Goal: Task Accomplishment & Management: Use online tool/utility

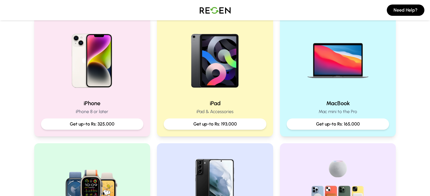
scroll to position [129, 0]
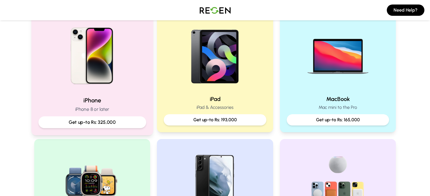
click at [101, 122] on p "Get up-to Rs: 325,000" at bounding box center [92, 122] width 98 height 7
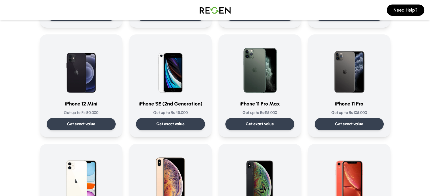
scroll to position [469, 0]
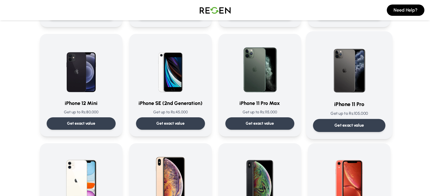
click at [345, 122] on div "Get exact value" at bounding box center [349, 125] width 72 height 13
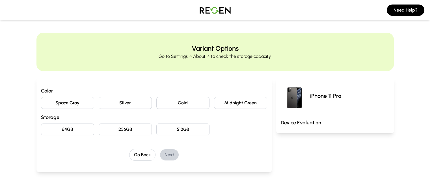
click at [254, 102] on button "Midnight Green" at bounding box center [240, 103] width 53 height 12
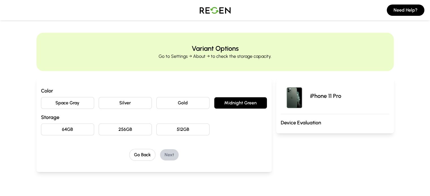
click at [42, 126] on button "64GB" at bounding box center [67, 130] width 53 height 12
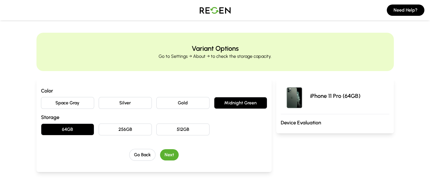
click at [160, 155] on button "Next" at bounding box center [169, 155] width 19 height 11
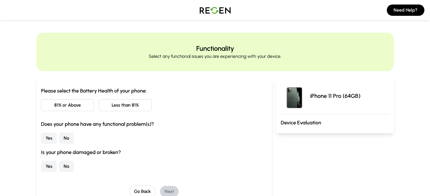
click at [120, 104] on button "Less than 81%" at bounding box center [125, 105] width 53 height 12
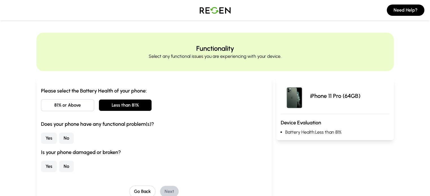
click at [59, 138] on button "No" at bounding box center [66, 138] width 15 height 11
click at [59, 168] on button "No" at bounding box center [66, 166] width 15 height 11
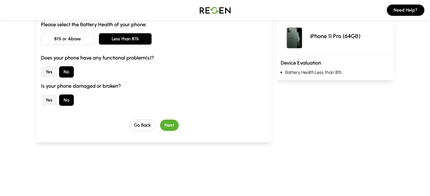
scroll to position [69, 0]
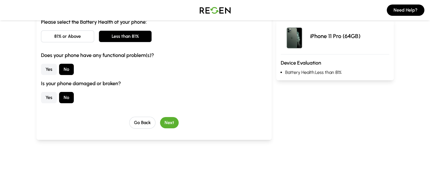
click at [161, 121] on button "Next" at bounding box center [169, 122] width 19 height 11
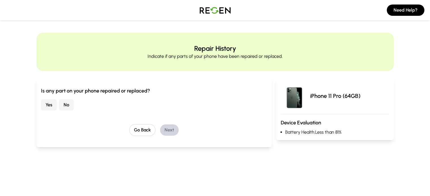
scroll to position [25, 0]
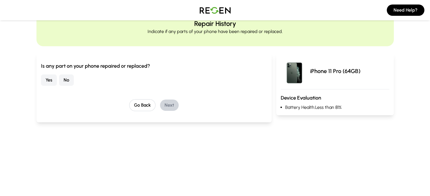
click at [59, 80] on button "No" at bounding box center [66, 80] width 15 height 11
click at [160, 105] on button "Next" at bounding box center [169, 105] width 19 height 11
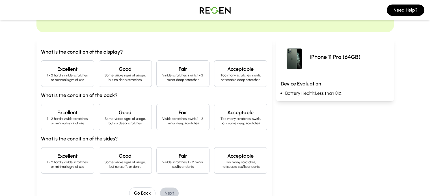
scroll to position [43, 0]
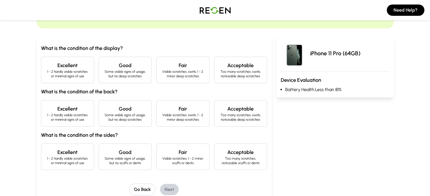
click at [49, 66] on h4 "Excellent" at bounding box center [68, 66] width 44 height 8
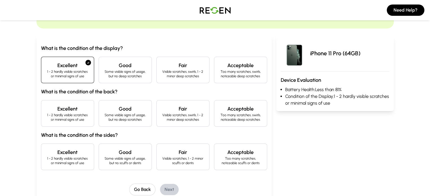
click at [57, 110] on h4 "Excellent" at bounding box center [68, 109] width 44 height 8
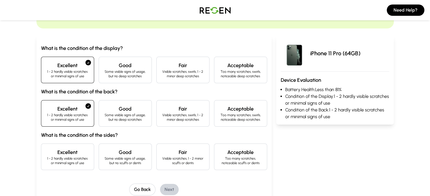
click at [121, 156] on h4 "Good" at bounding box center [125, 153] width 44 height 8
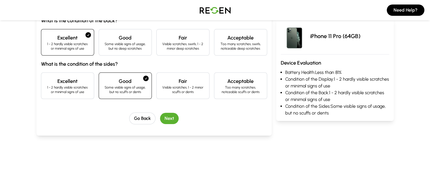
scroll to position [115, 0]
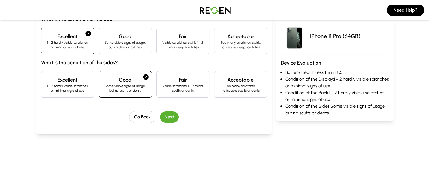
click at [160, 113] on button "Next" at bounding box center [169, 117] width 19 height 11
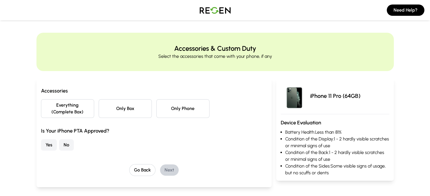
click at [99, 108] on button "Only Box" at bounding box center [125, 108] width 53 height 19
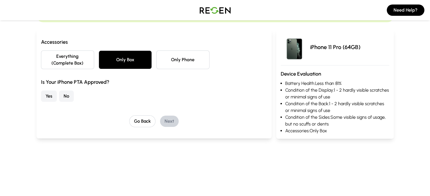
scroll to position [49, 0]
click at [41, 91] on button "Yes" at bounding box center [49, 96] width 16 height 11
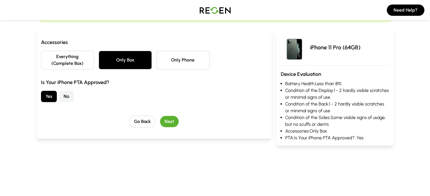
click at [160, 116] on button "Next" at bounding box center [169, 121] width 19 height 11
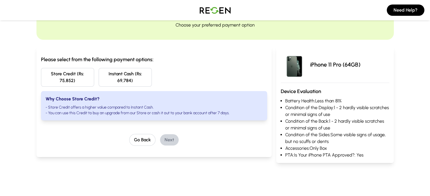
scroll to position [32, 0]
click at [118, 75] on button "Instant Cash (Rs: 69,784)" at bounding box center [125, 77] width 53 height 19
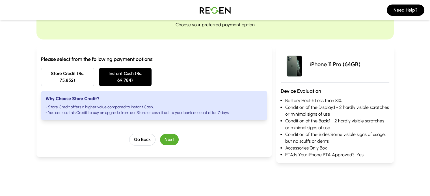
click at [160, 134] on button "Next" at bounding box center [169, 139] width 19 height 11
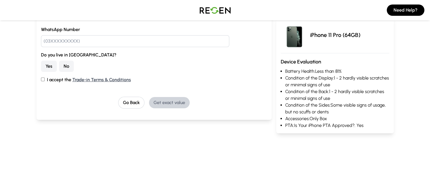
scroll to position [0, 0]
